Goal: Check status: Check status

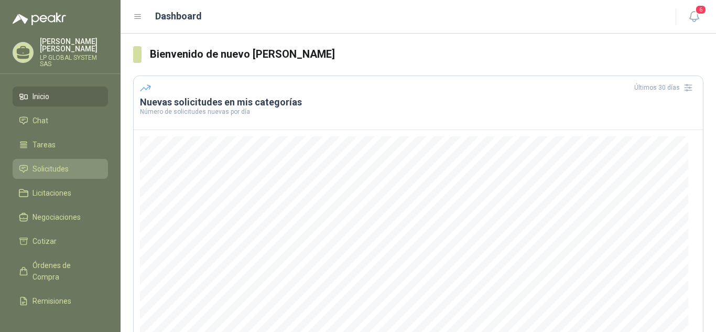
click at [60, 170] on span "Solicitudes" at bounding box center [50, 169] width 36 height 12
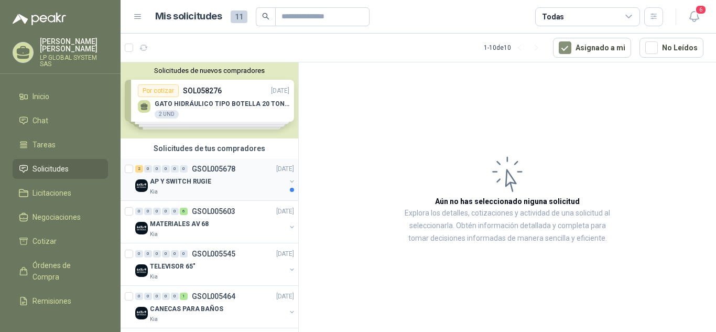
click at [236, 189] on div "Kia" at bounding box center [218, 192] width 136 height 8
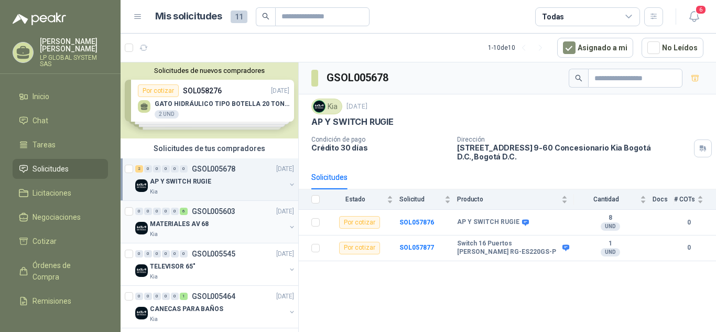
click at [220, 215] on p "GSOL005603" at bounding box center [213, 210] width 43 height 7
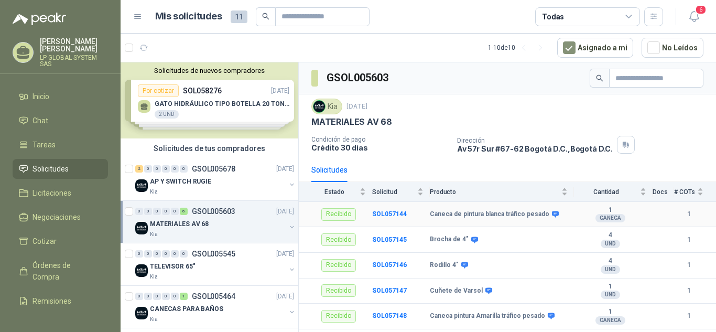
click at [342, 216] on div "Recibido" at bounding box center [338, 214] width 35 height 13
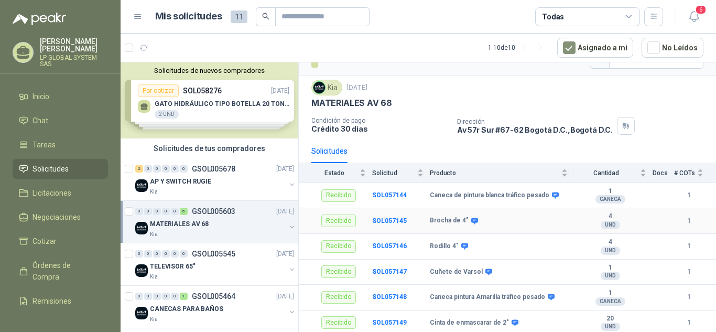
click at [470, 217] on icon at bounding box center [474, 221] width 8 height 8
click at [690, 20] on icon "button" at bounding box center [693, 16] width 13 height 13
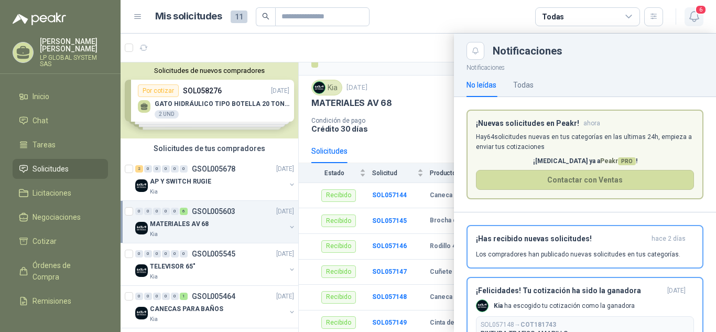
click at [695, 15] on icon "button" at bounding box center [693, 16] width 13 height 13
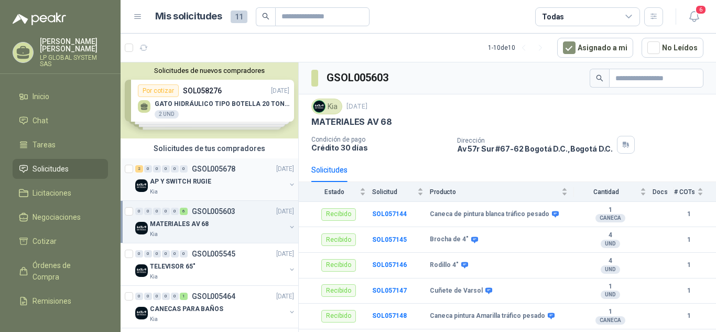
click at [226, 183] on div "AP Y SWITCH RUGIE" at bounding box center [218, 181] width 136 height 13
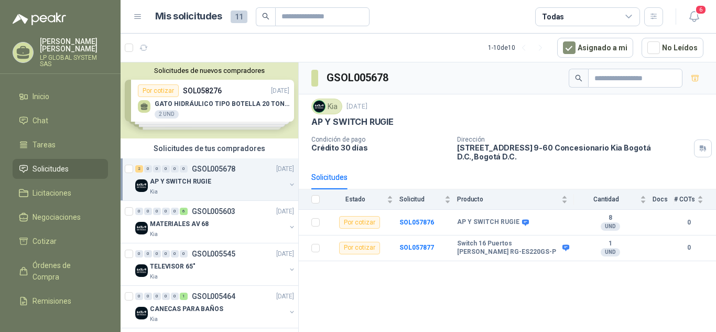
click at [222, 102] on div "Solicitudes de nuevos compradores Por cotizar SOL058276 [DATE] GATO HIDRÁULICO …" at bounding box center [209, 100] width 178 height 76
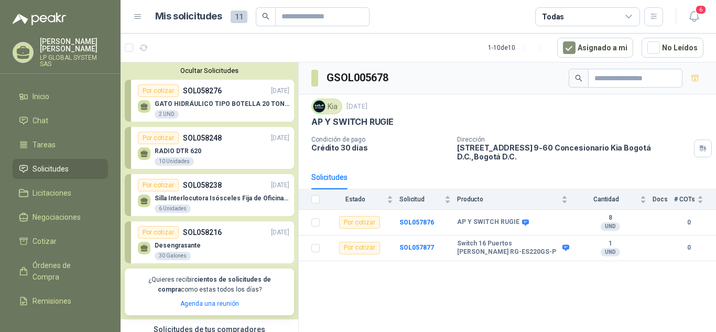
click at [224, 102] on p "GATO HIDRÁULICO TIPO BOTELLA 20 TONELADA" at bounding box center [222, 103] width 135 height 7
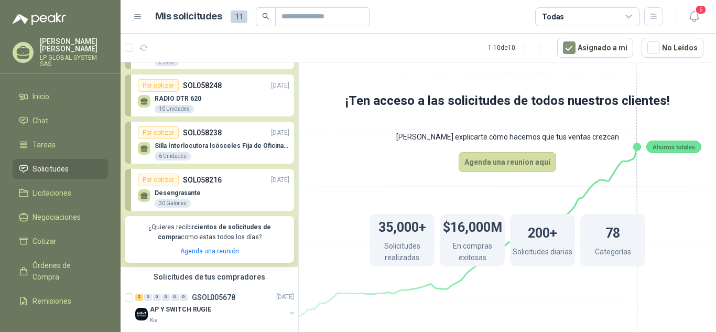
scroll to position [210, 0]
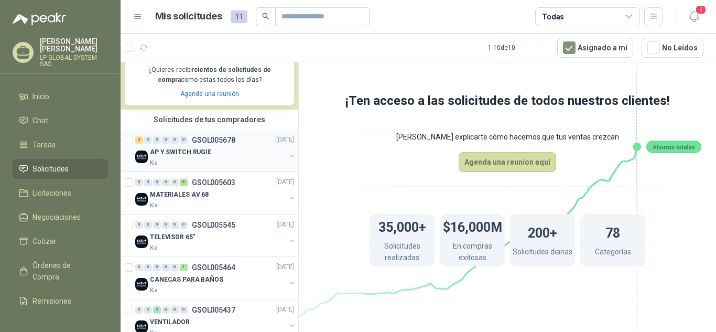
click at [207, 145] on div "2 0 0 0 0 0 GSOL005678 [DATE]" at bounding box center [215, 140] width 161 height 13
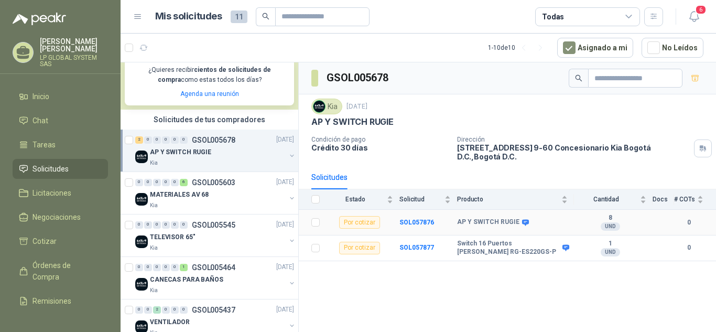
click at [495, 218] on b "AP Y SWITCH RUGIE" at bounding box center [488, 222] width 62 height 8
click at [62, 94] on li "Inicio" at bounding box center [60, 97] width 83 height 12
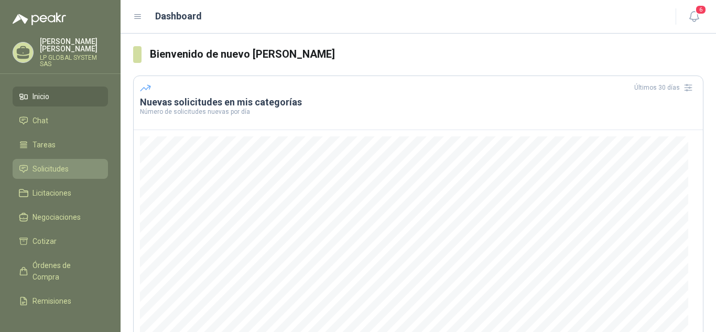
click at [68, 171] on span "Solicitudes" at bounding box center [50, 169] width 36 height 12
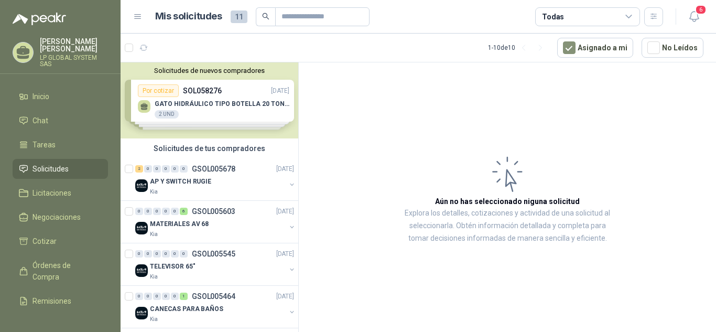
scroll to position [52, 0]
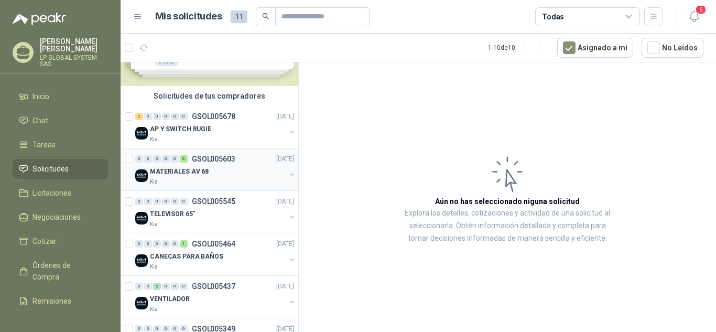
click at [218, 161] on p "GSOL005603" at bounding box center [213, 158] width 43 height 7
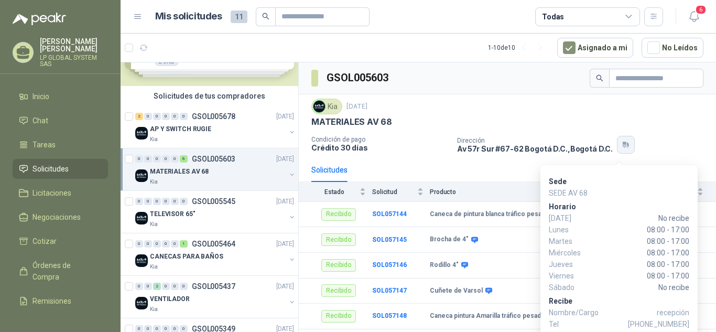
scroll to position [19, 0]
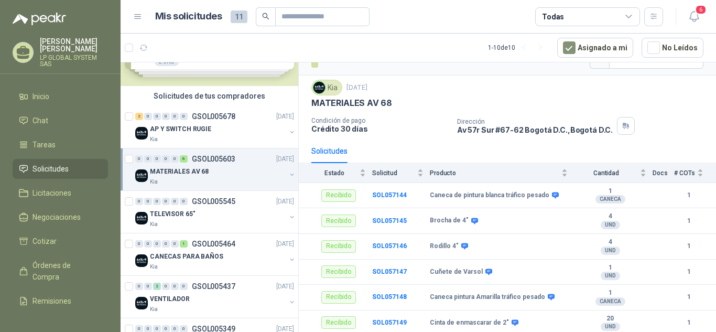
click at [233, 174] on div "MATERIALES AV 68" at bounding box center [218, 171] width 136 height 13
click at [233, 174] on div "MATERIALES AV 68 Kia" at bounding box center [218, 175] width 136 height 21
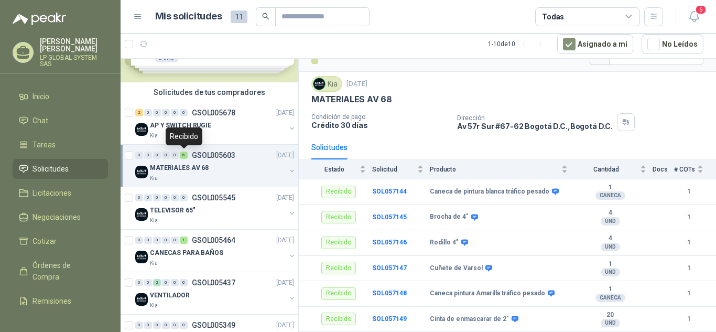
click at [192, 153] on p "GSOL005603" at bounding box center [213, 154] width 43 height 7
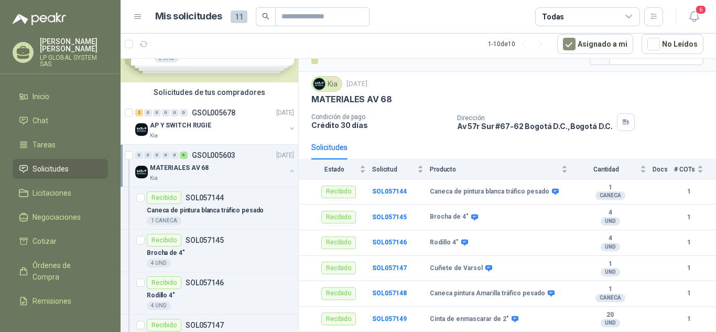
click at [184, 166] on p "MATERIALES AV 68" at bounding box center [179, 168] width 59 height 10
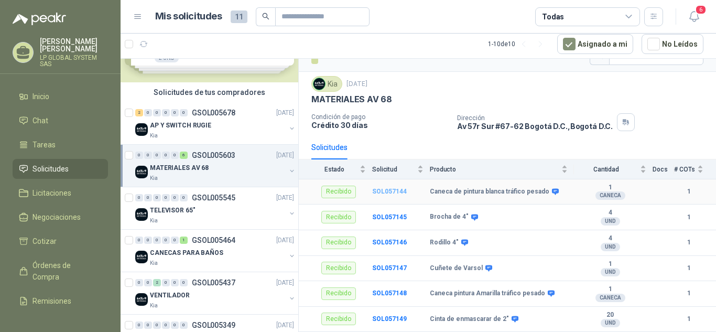
click at [401, 191] on b "SOL057144" at bounding box center [389, 191] width 35 height 7
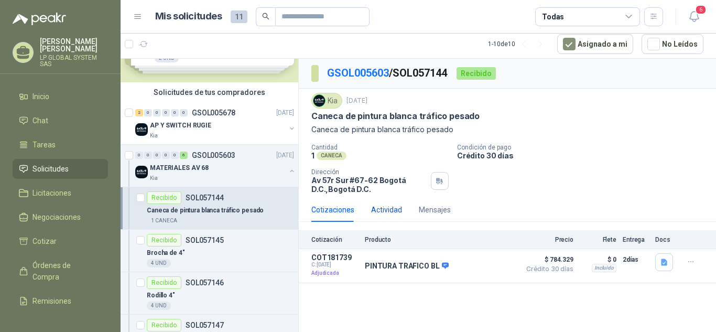
click at [378, 209] on div "Actividad" at bounding box center [386, 210] width 31 height 12
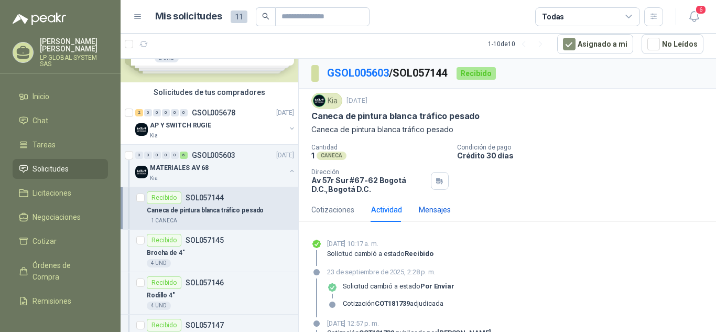
click at [425, 209] on div "Mensajes" at bounding box center [435, 210] width 32 height 12
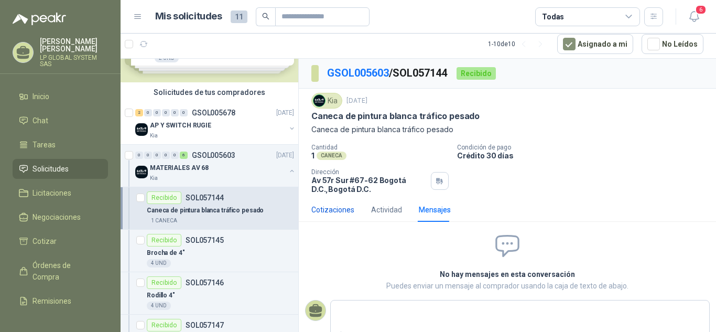
click at [346, 210] on div "Cotizaciones" at bounding box center [332, 210] width 43 height 12
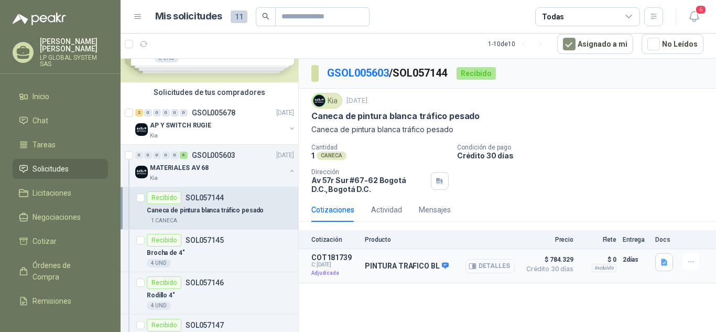
click at [498, 260] on button "Detalles" at bounding box center [489, 266] width 49 height 14
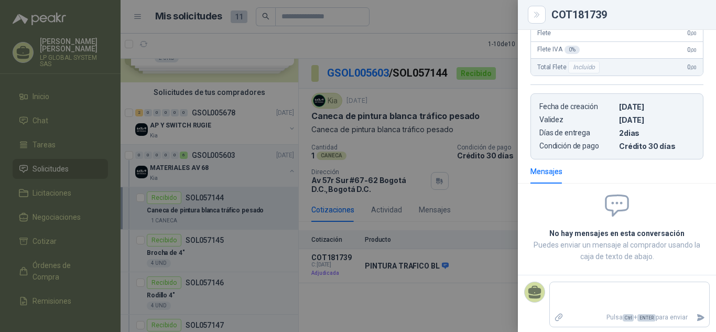
scroll to position [258, 0]
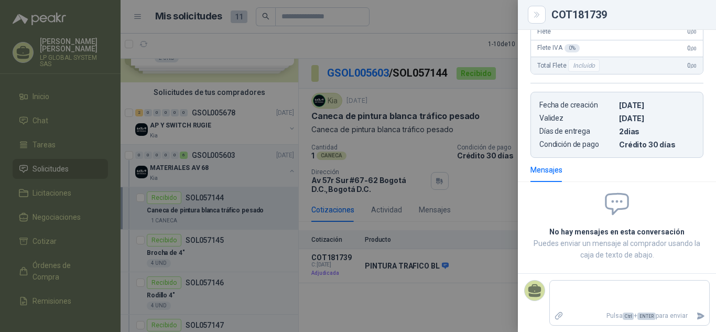
click at [531, 165] on div "Mensajes" at bounding box center [546, 170] width 32 height 12
click at [503, 173] on div at bounding box center [358, 166] width 716 height 332
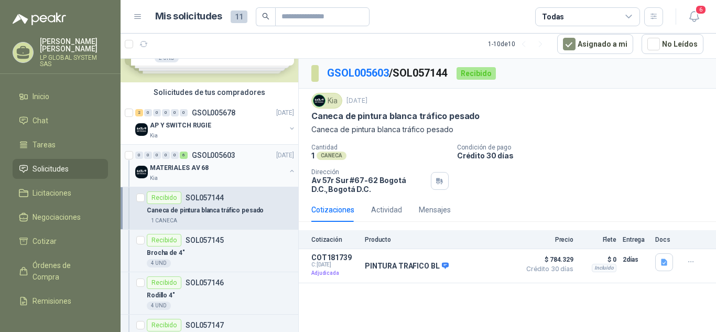
click at [196, 161] on div "MATERIALES AV 68" at bounding box center [218, 167] width 136 height 13
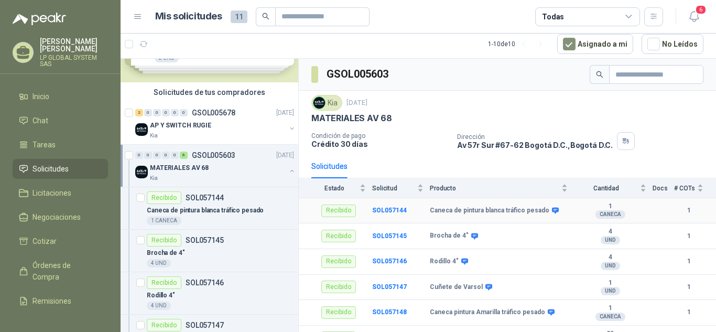
click at [339, 210] on div "Recibido" at bounding box center [338, 210] width 35 height 13
click at [635, 142] on div "Dirección [STREET_ADDRESS] , [GEOGRAPHIC_DATA] D.C." at bounding box center [584, 141] width 255 height 18
click at [622, 142] on icon "button" at bounding box center [624, 143] width 4 height 2
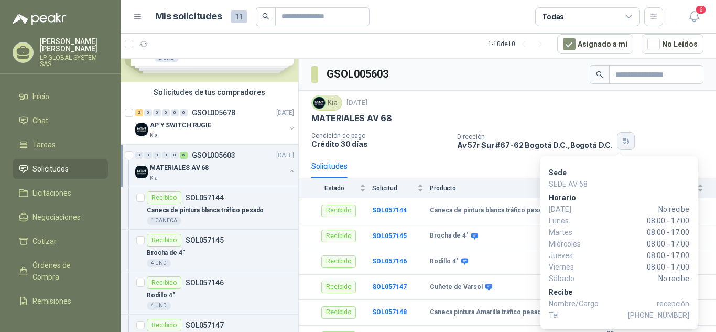
click at [622, 142] on icon "button" at bounding box center [624, 143] width 4 height 2
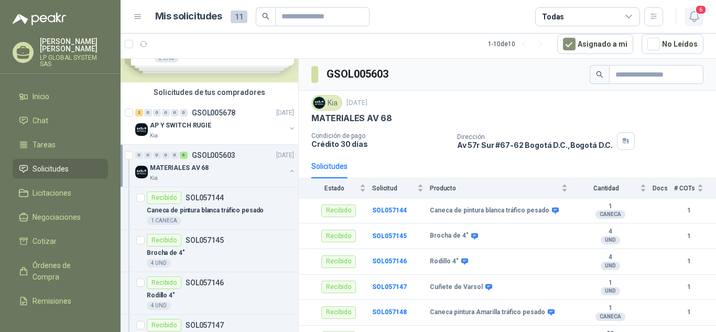
click at [692, 15] on icon "button" at bounding box center [693, 16] width 13 height 13
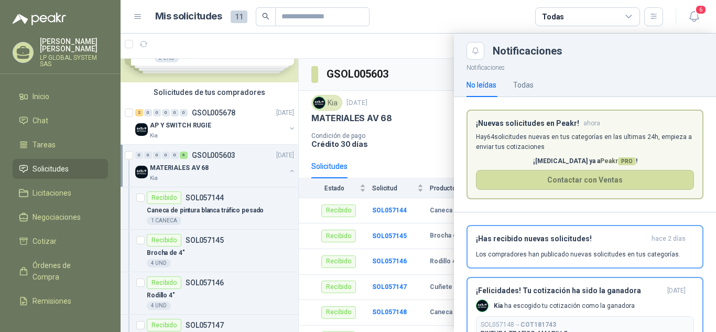
scroll to position [105, 0]
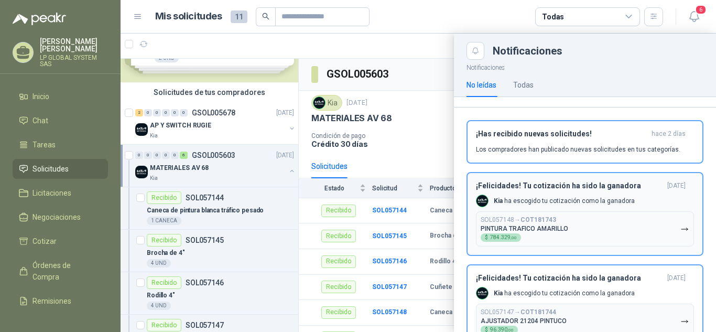
click at [567, 218] on button "SOL057148 → COT181743 PINTURA TRAFICO AMARILLO $ 784.329 ,00" at bounding box center [585, 228] width 218 height 35
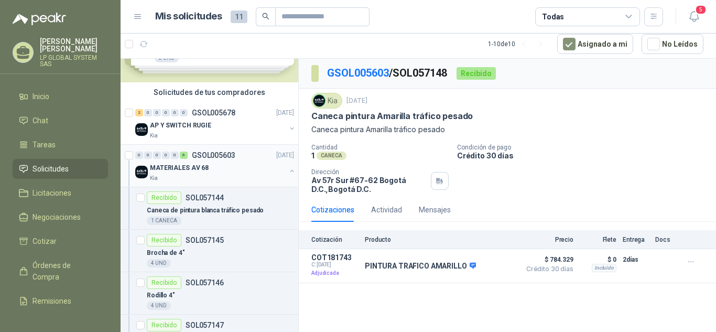
click at [210, 172] on div "MATERIALES AV 68" at bounding box center [218, 167] width 136 height 13
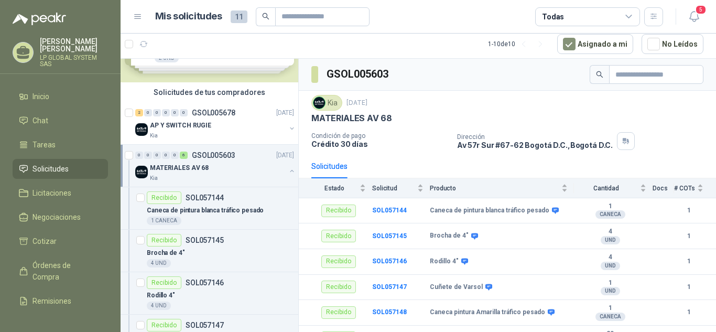
click at [70, 167] on li "Solicitudes" at bounding box center [60, 169] width 83 height 12
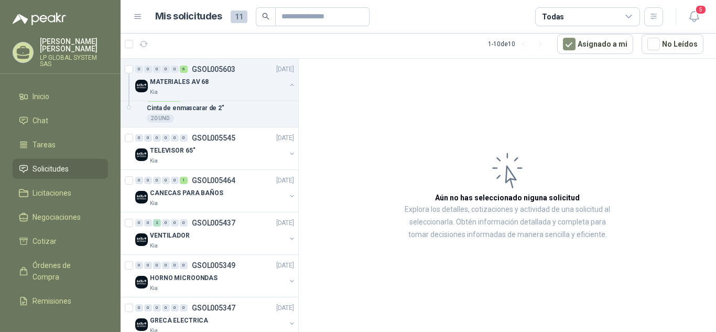
scroll to position [105, 0]
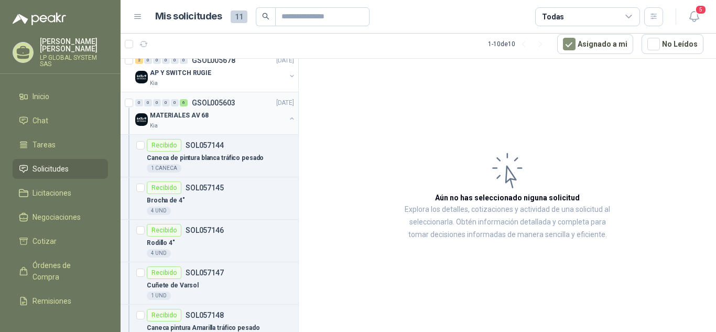
click at [192, 114] on p "MATERIALES AV 68" at bounding box center [179, 116] width 59 height 10
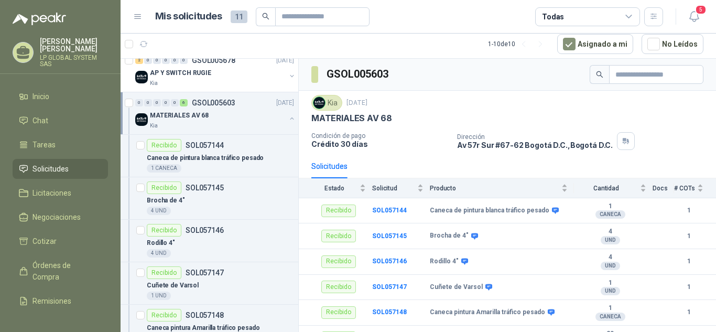
click at [276, 118] on div "MATERIALES AV 68" at bounding box center [218, 115] width 136 height 13
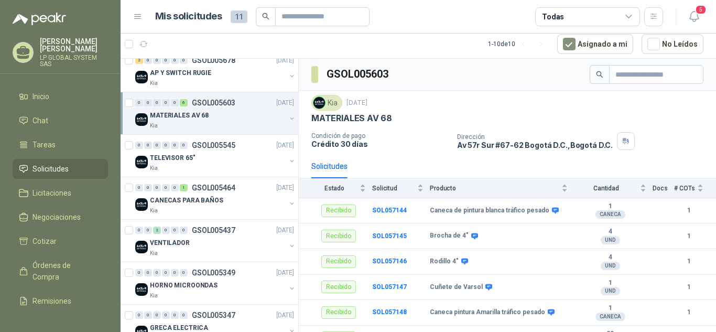
click at [258, 115] on div "MATERIALES AV 68" at bounding box center [218, 115] width 136 height 13
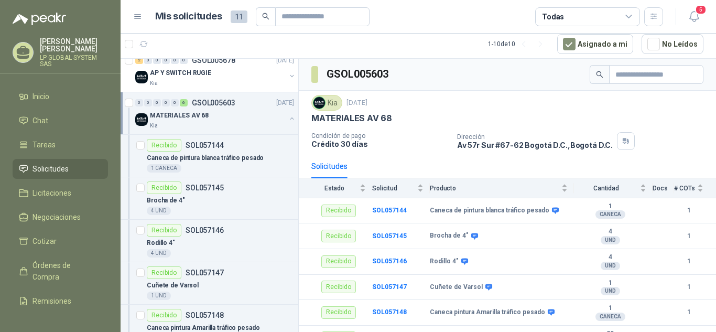
click at [258, 115] on div "MATERIALES AV 68" at bounding box center [218, 115] width 136 height 13
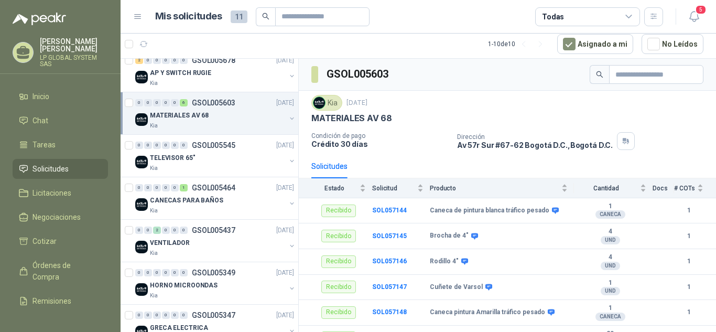
drag, startPoint x: 192, startPoint y: 116, endPoint x: 183, endPoint y: 118, distance: 9.1
click at [183, 118] on p "MATERIALES AV 68" at bounding box center [179, 116] width 59 height 10
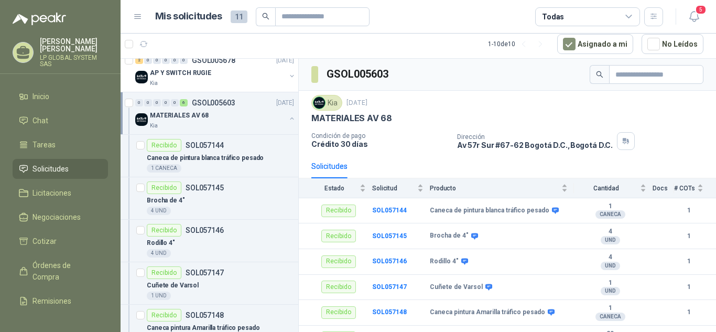
click at [183, 118] on p "MATERIALES AV 68" at bounding box center [179, 116] width 59 height 10
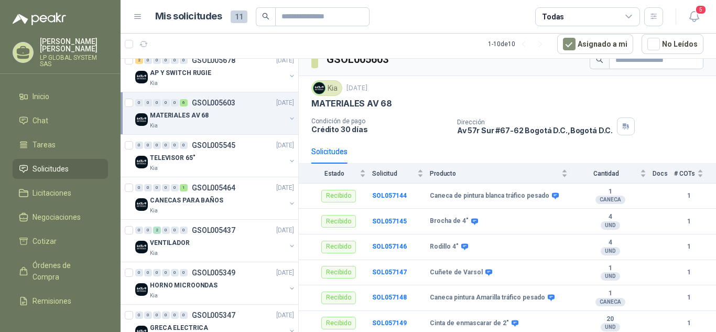
scroll to position [19, 0]
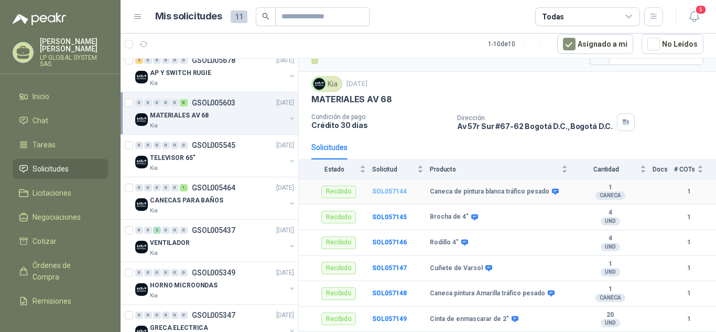
click at [378, 191] on b "SOL057144" at bounding box center [389, 191] width 35 height 7
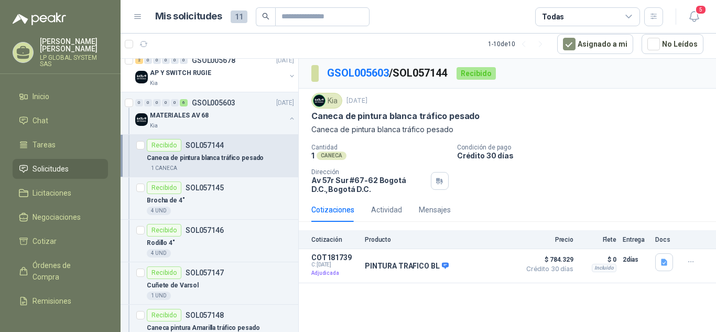
click at [348, 133] on p "Caneca de pintura blanca tráfico pesado" at bounding box center [507, 130] width 392 height 12
click at [385, 122] on p "Caneca de pintura blanca tráfico pesado" at bounding box center [395, 116] width 168 height 11
click at [496, 72] on div "Recibido" at bounding box center [475, 73] width 39 height 13
click at [204, 112] on p "MATERIALES AV 68" at bounding box center [179, 116] width 59 height 10
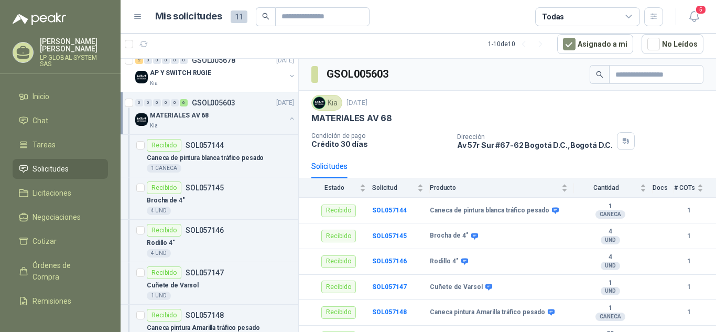
click at [288, 117] on button "button" at bounding box center [292, 118] width 8 height 8
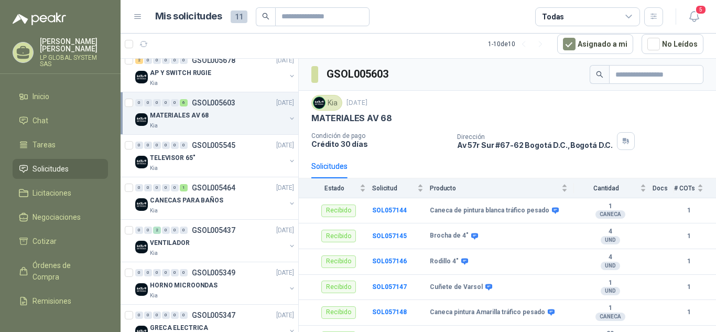
click at [186, 112] on p "MATERIALES AV 68" at bounding box center [179, 116] width 59 height 10
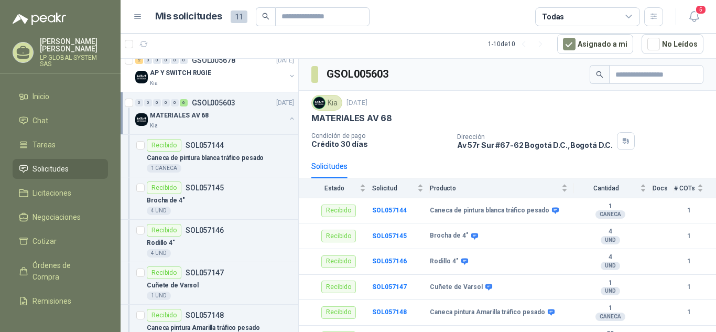
click at [186, 112] on p "MATERIALES AV 68" at bounding box center [179, 116] width 59 height 10
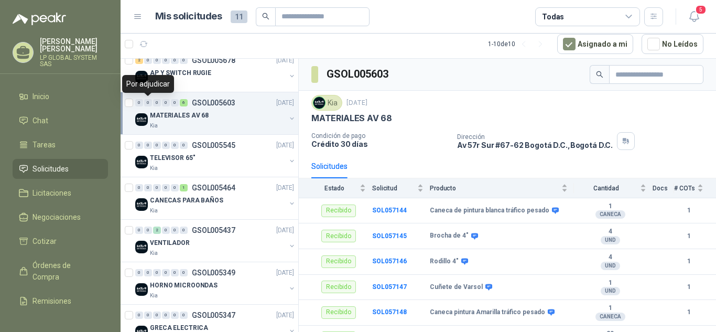
click at [149, 103] on div "0" at bounding box center [148, 102] width 8 height 7
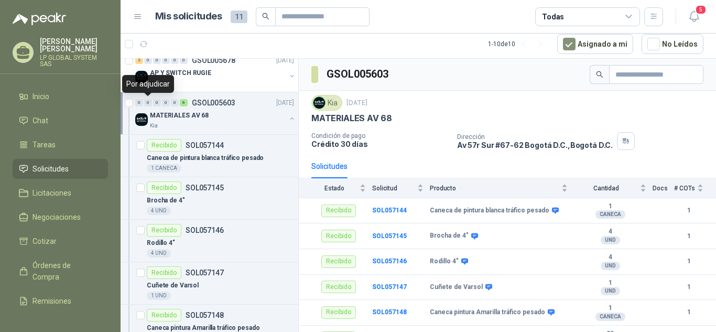
click at [177, 109] on div "MATERIALES AV 68" at bounding box center [218, 115] width 136 height 13
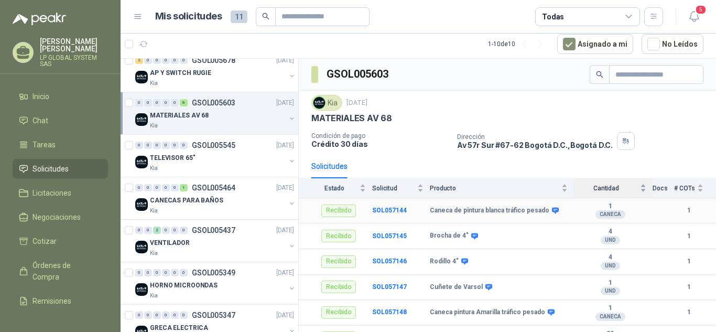
drag, startPoint x: 597, startPoint y: 211, endPoint x: 602, endPoint y: 178, distance: 33.5
click at [597, 212] on div "CANECA" at bounding box center [610, 214] width 30 height 8
click at [649, 71] on input "text" at bounding box center [651, 74] width 73 height 18
click at [357, 117] on p "MATERIALES AV 68" at bounding box center [351, 118] width 81 height 11
click at [326, 110] on div "Kia" at bounding box center [326, 103] width 31 height 16
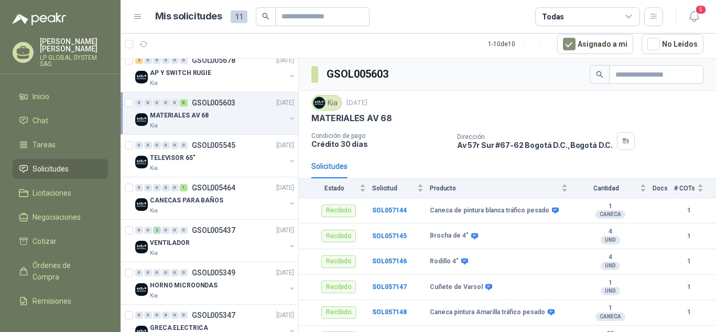
click at [326, 103] on div "Kia" at bounding box center [326, 103] width 31 height 16
click at [699, 20] on icon "button" at bounding box center [693, 16] width 13 height 13
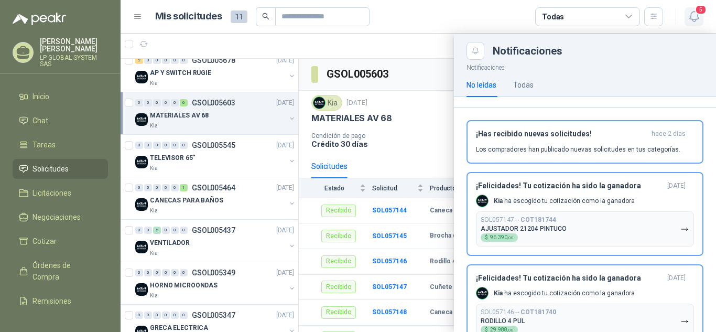
click at [697, 18] on icon "button" at bounding box center [693, 16] width 13 height 13
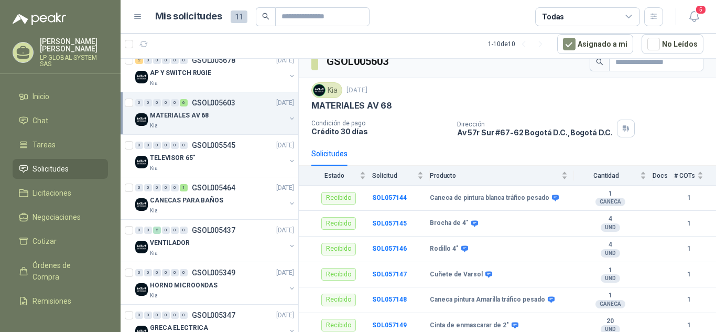
scroll to position [19, 0]
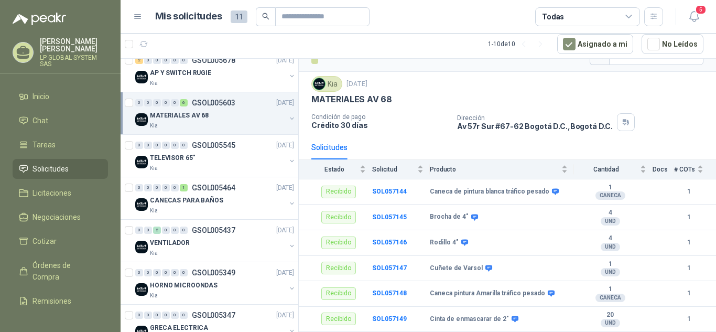
click at [152, 109] on div "MATERIALES AV 68" at bounding box center [218, 115] width 136 height 13
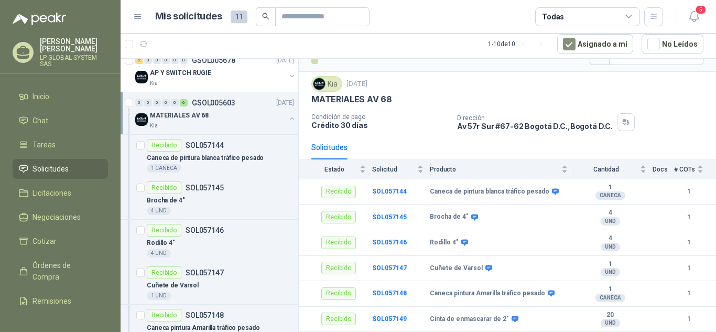
click at [288, 117] on button "button" at bounding box center [292, 118] width 8 height 8
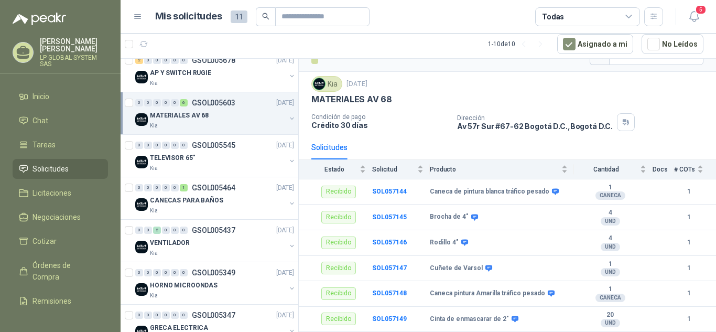
click at [288, 117] on button "button" at bounding box center [292, 118] width 8 height 8
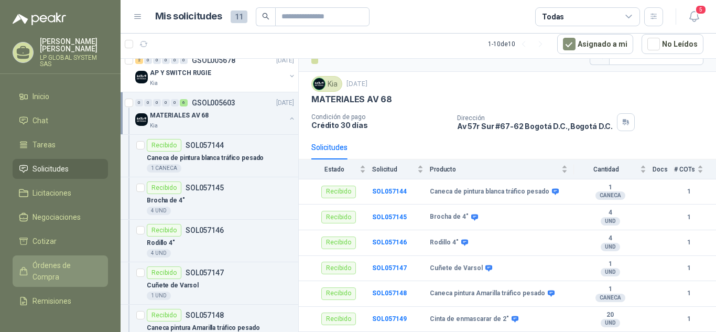
click at [56, 264] on span "Órdenes de Compra" at bounding box center [64, 270] width 65 height 23
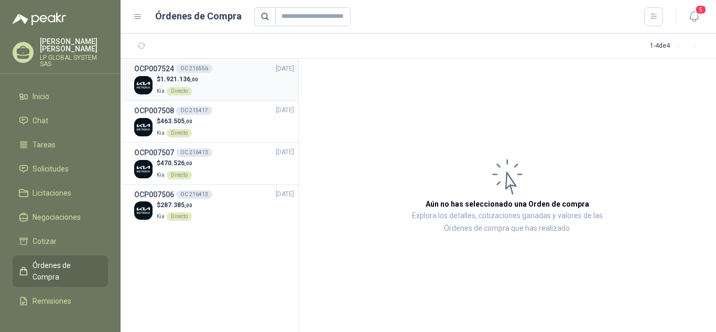
click at [211, 79] on div "$ 1.921.136 ,00 Kia Directo" at bounding box center [214, 84] width 160 height 21
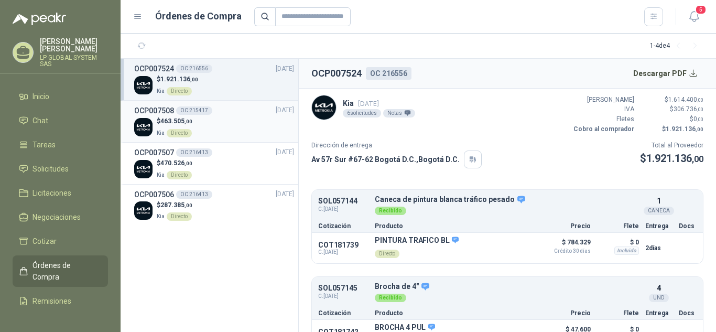
click at [214, 134] on div "$ 463.505 ,00 Kia Directo" at bounding box center [214, 126] width 160 height 21
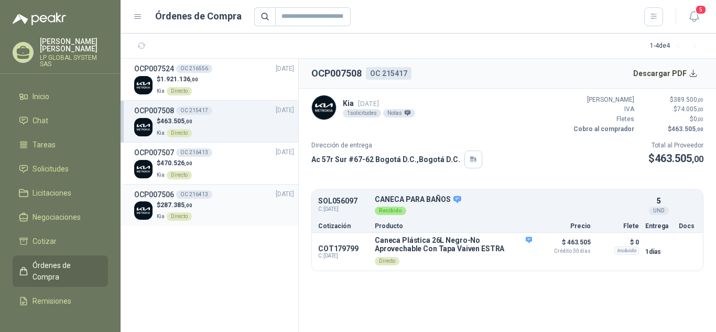
click at [207, 205] on div "$ 287.385 ,00 Kia Directo" at bounding box center [214, 210] width 160 height 21
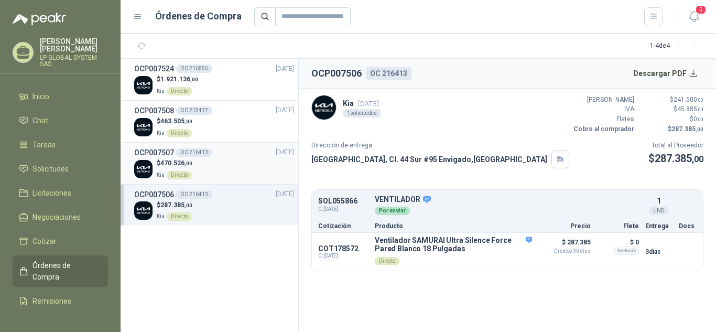
click at [211, 163] on div "$ 470.526 ,00 Kia Directo" at bounding box center [214, 168] width 160 height 21
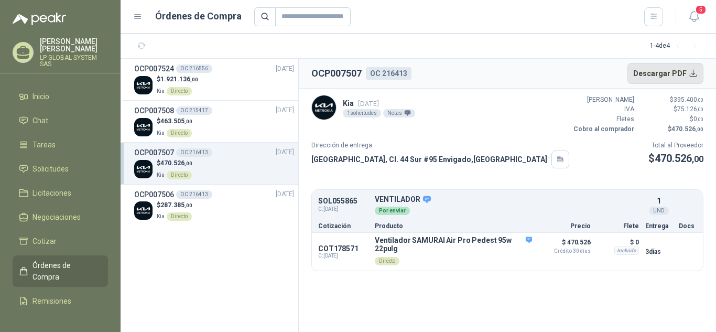
click at [677, 72] on button "Descargar PDF" at bounding box center [665, 73] width 76 height 21
click at [439, 242] on p "Ventilador SAMURAI Air Pro Pedest 95w 22pulg" at bounding box center [453, 244] width 157 height 17
click at [430, 244] on p "Ventilador SAMURAI Air Pro Pedest 95w 22pulg" at bounding box center [453, 244] width 157 height 17
click at [423, 237] on p "Ventilador SAMURAI Air Pro Pedest 95w 22pulg" at bounding box center [453, 244] width 157 height 17
click at [335, 254] on span "C: [DATE]" at bounding box center [343, 256] width 50 height 6
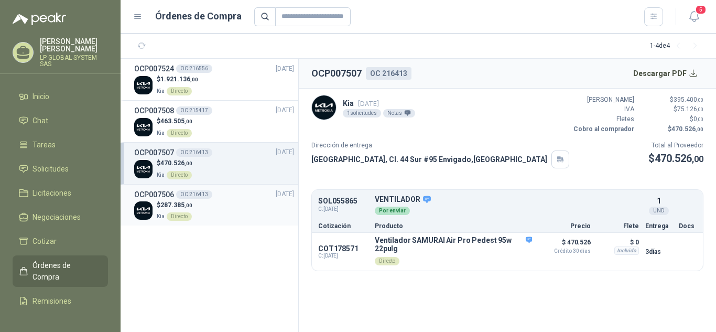
click at [200, 204] on div "$ 287.385 ,00 Kia Directo" at bounding box center [214, 210] width 160 height 21
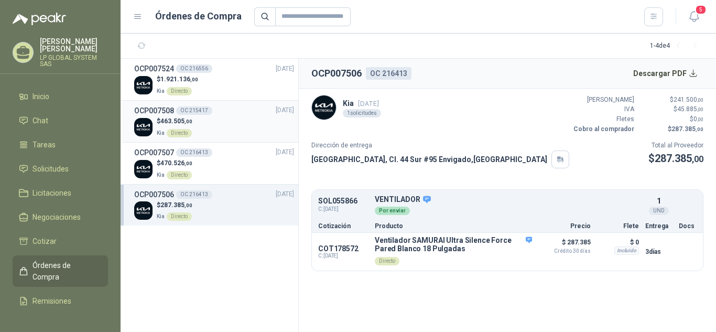
click at [196, 123] on div "$ 463.505 ,00 Kia Directo" at bounding box center [214, 126] width 160 height 21
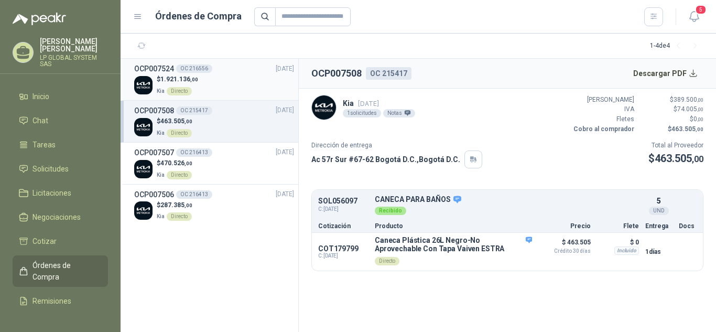
click at [175, 88] on div "Directo" at bounding box center [179, 91] width 25 height 8
